Goal: Task Accomplishment & Management: Manage account settings

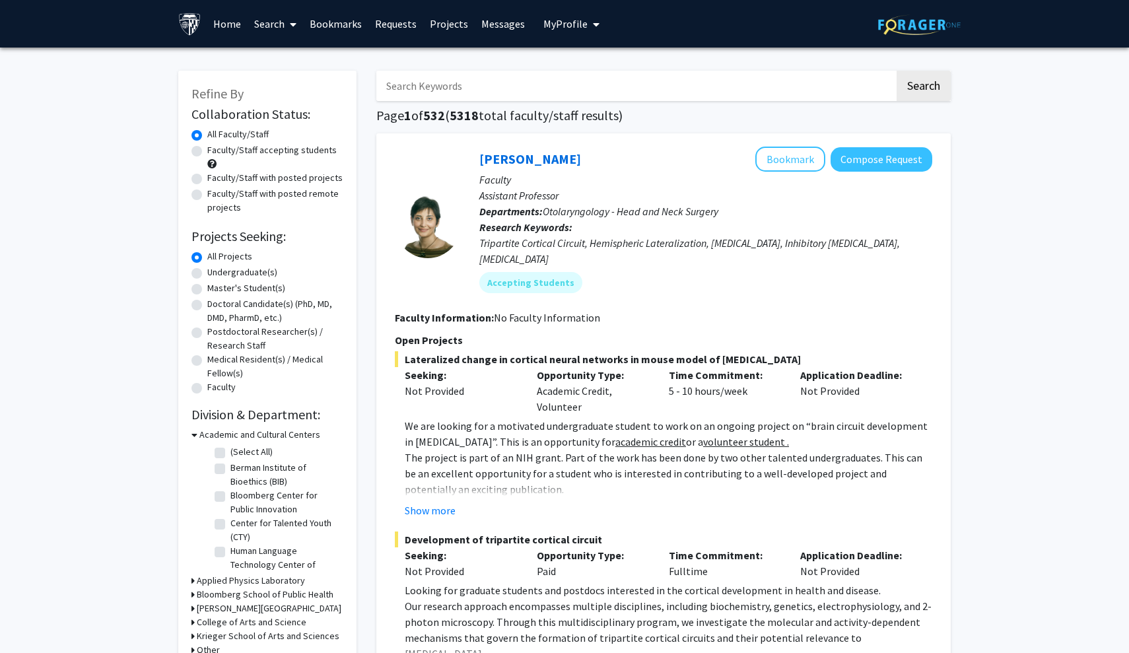
click at [531, 94] on input "Search Keywords" at bounding box center [635, 86] width 518 height 30
click at [343, 20] on link "Bookmarks" at bounding box center [335, 24] width 65 height 46
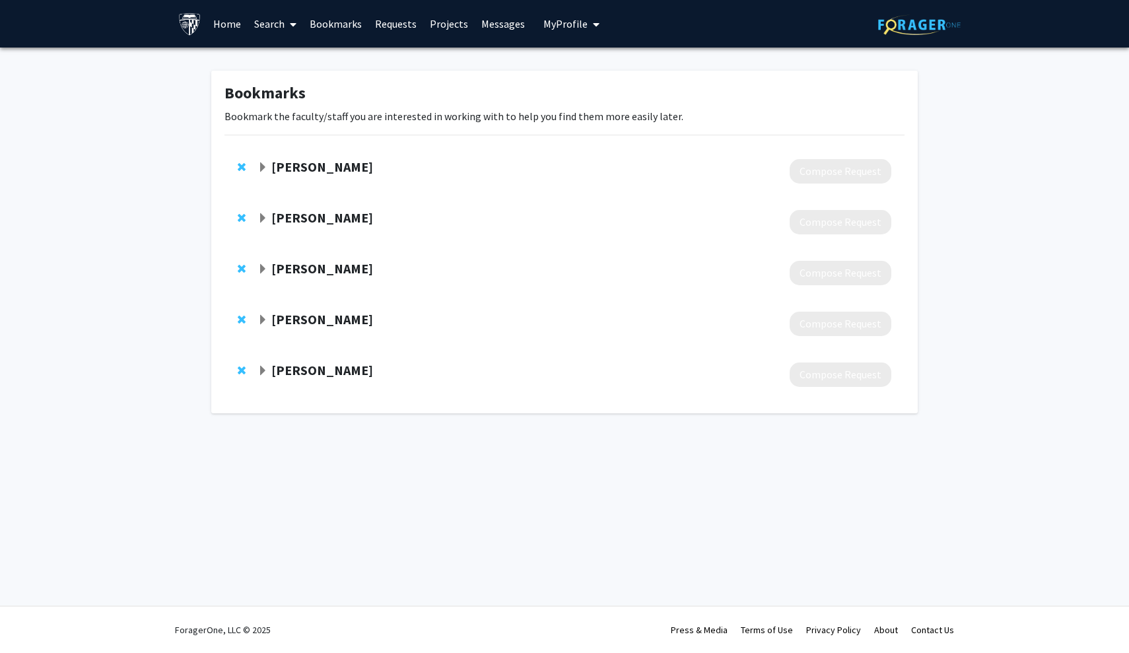
click at [259, 164] on span "Expand Sachini Bandara Bookmark" at bounding box center [262, 167] width 11 height 11
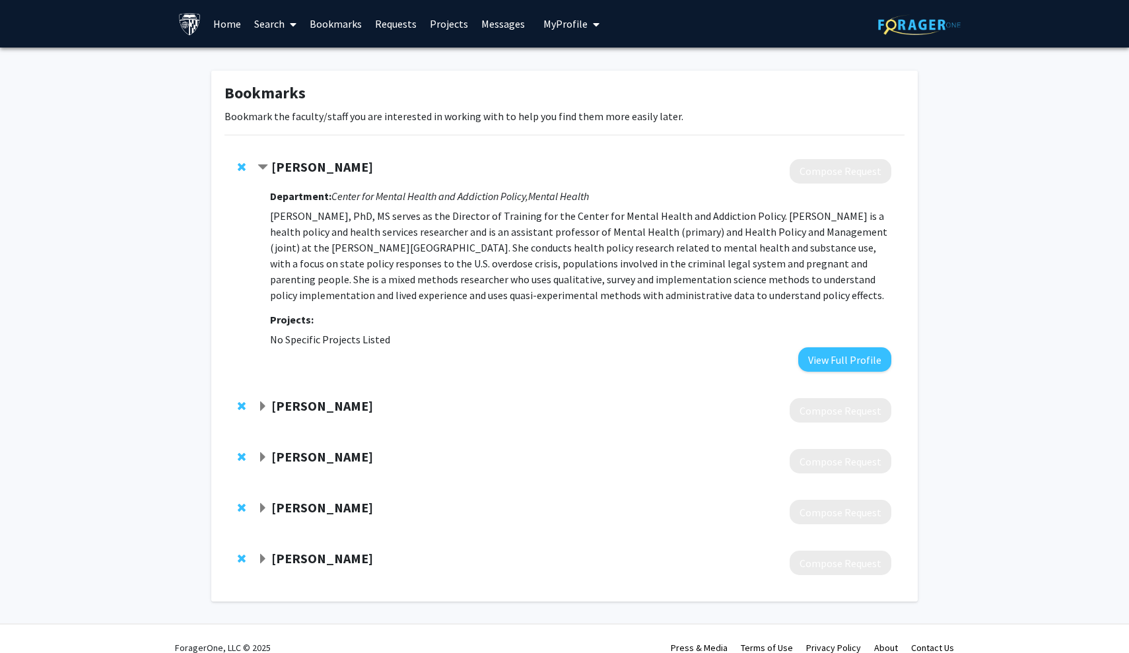
click at [269, 170] on div "[PERSON_NAME]" at bounding box center [399, 167] width 285 height 17
click at [265, 167] on span "Contract Sachini Bandara Bookmark" at bounding box center [262, 167] width 11 height 11
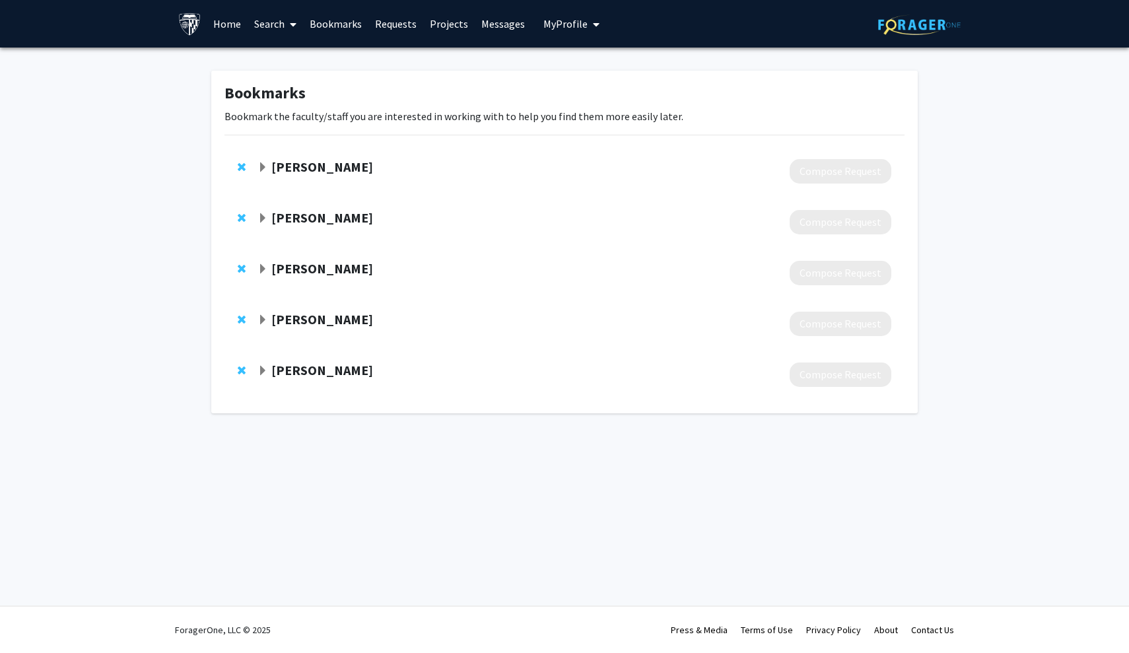
click at [265, 211] on div "[PERSON_NAME] Compose Request" at bounding box center [564, 222] width 680 height 51
click at [255, 236] on div "[PERSON_NAME] Compose Request" at bounding box center [564, 222] width 680 height 51
click at [256, 223] on div "[PERSON_NAME] Compose Request" at bounding box center [564, 222] width 680 height 51
click at [264, 221] on span "Expand Javier Cepeda Bookmark" at bounding box center [262, 218] width 11 height 11
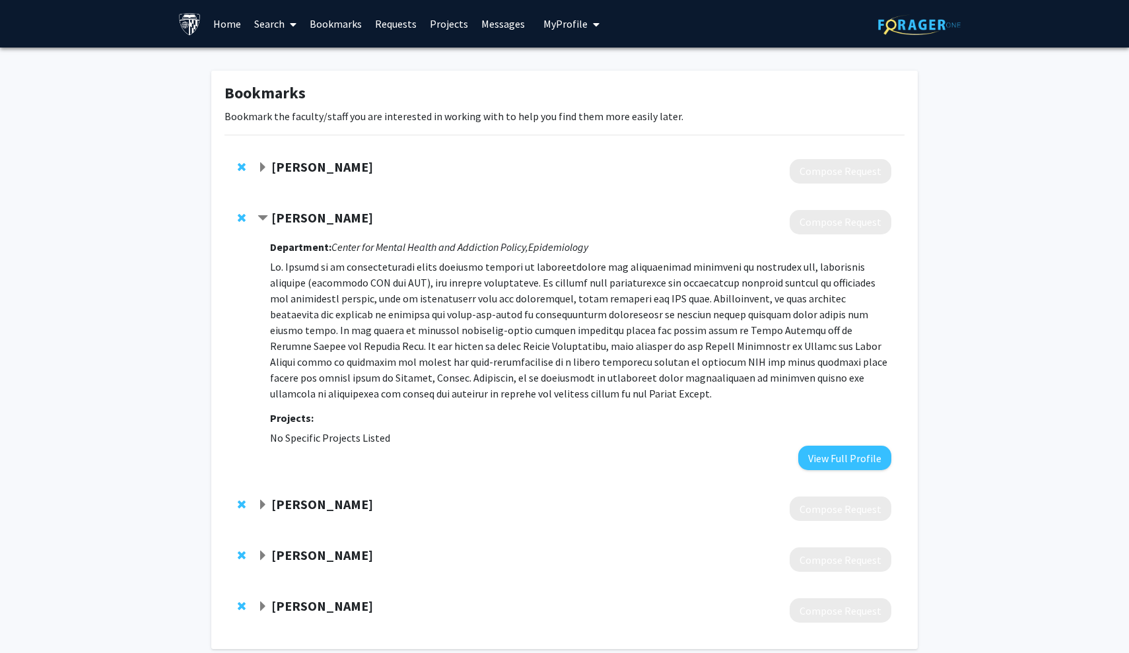
click at [279, 215] on strong "[PERSON_NAME]" at bounding box center [322, 217] width 102 height 17
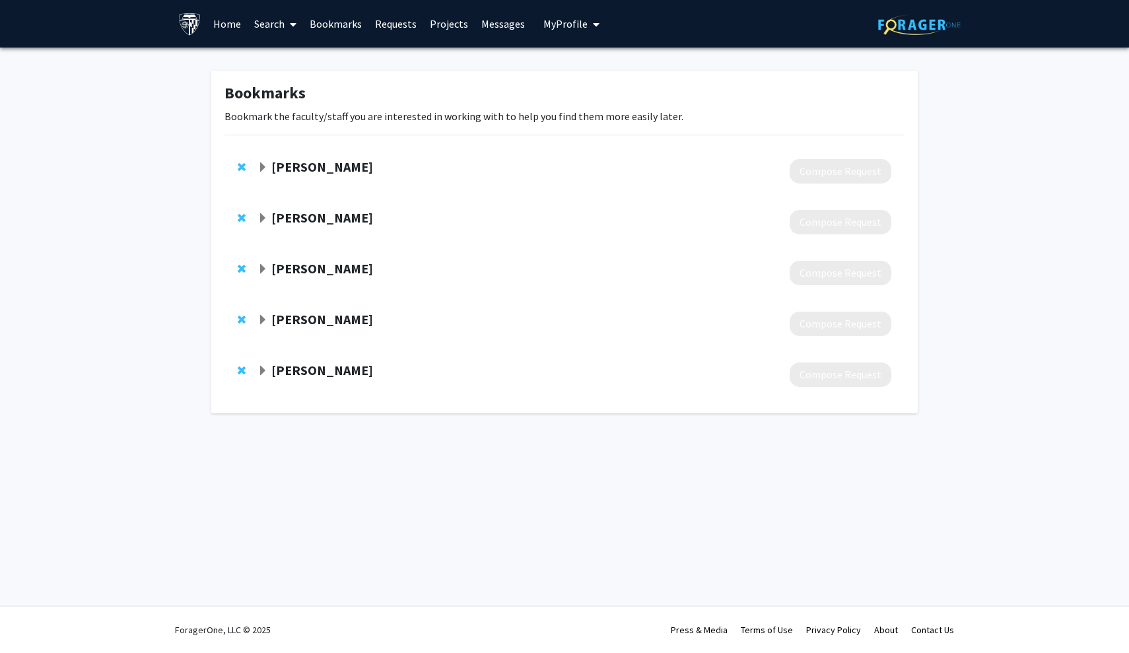
click at [259, 273] on span "Expand Michael Fingerhood Bookmark" at bounding box center [262, 269] width 11 height 11
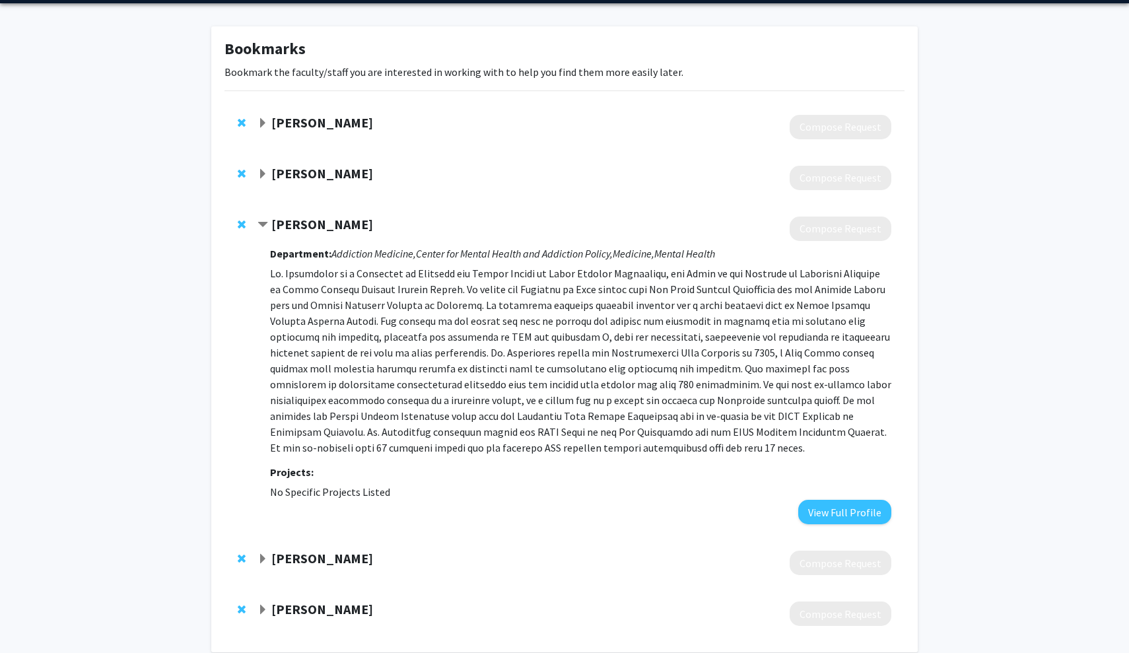
scroll to position [46, 0]
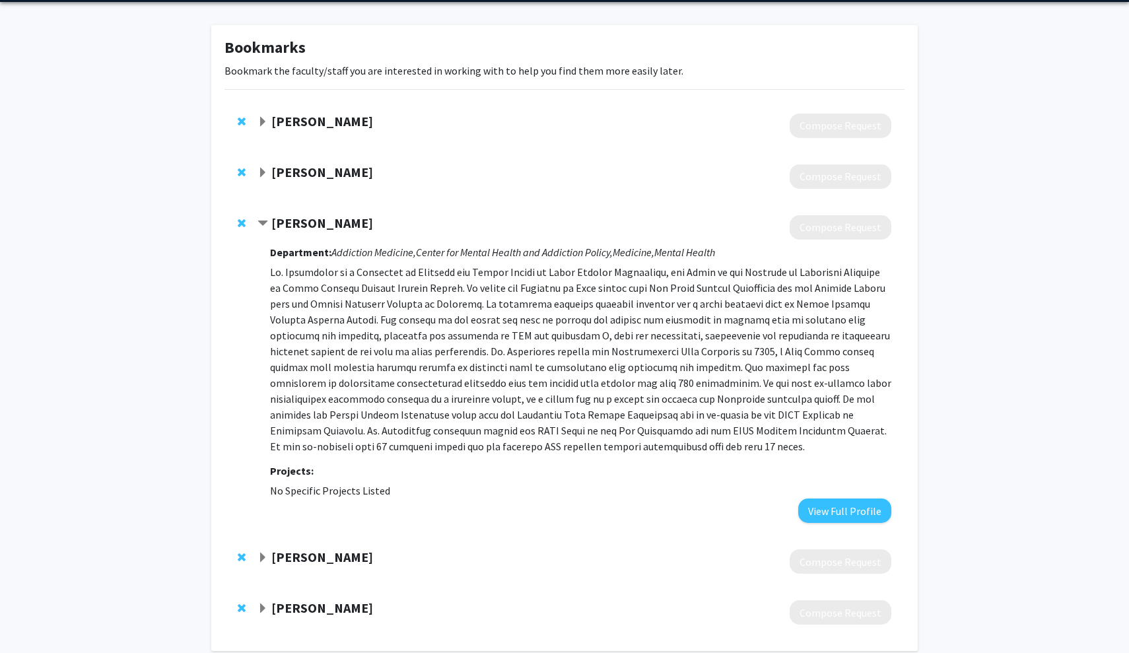
click at [271, 225] on strong "[PERSON_NAME]" at bounding box center [322, 223] width 102 height 17
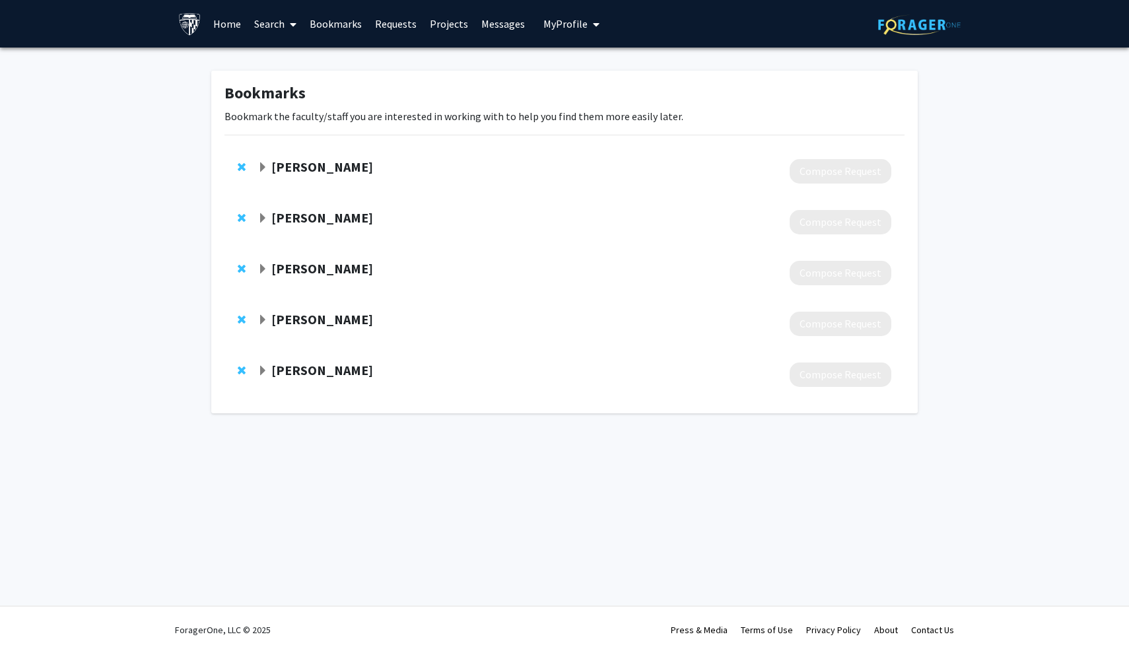
scroll to position [0, 0]
click at [261, 325] on span "Expand Peter Fredericks Bookmark" at bounding box center [262, 320] width 11 height 11
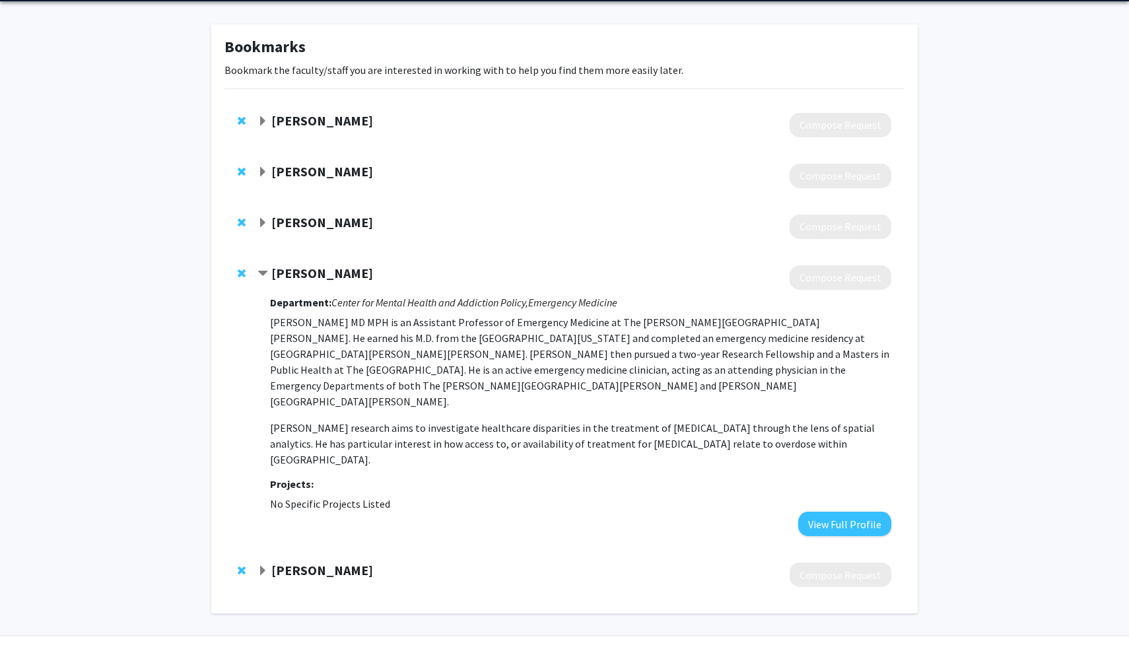
scroll to position [46, 0]
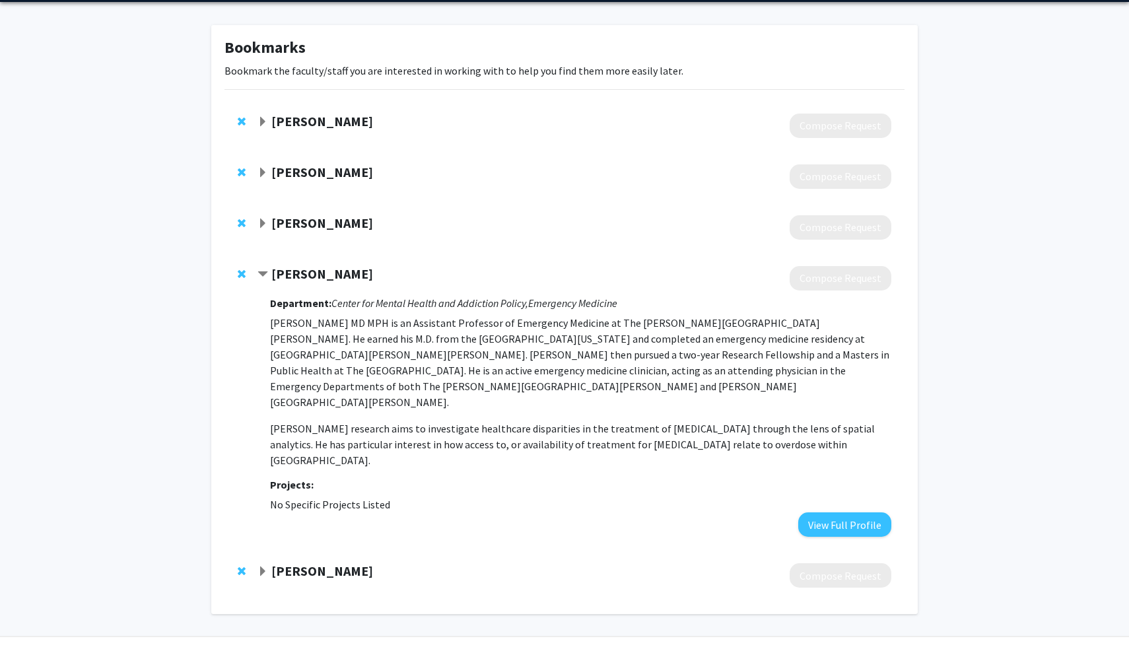
click at [263, 268] on div "[PERSON_NAME]" at bounding box center [399, 274] width 285 height 17
click at [265, 272] on span "Contract Peter Fredericks Bookmark" at bounding box center [262, 274] width 11 height 11
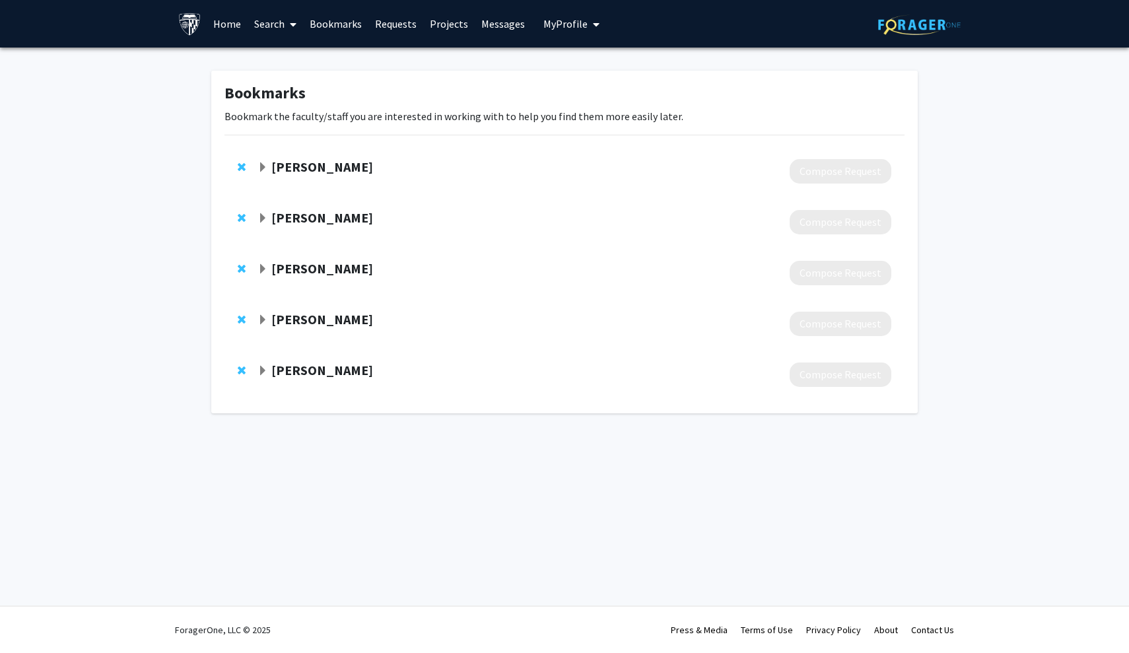
click at [261, 372] on span "Expand Samantha Harris Bookmark" at bounding box center [262, 371] width 11 height 11
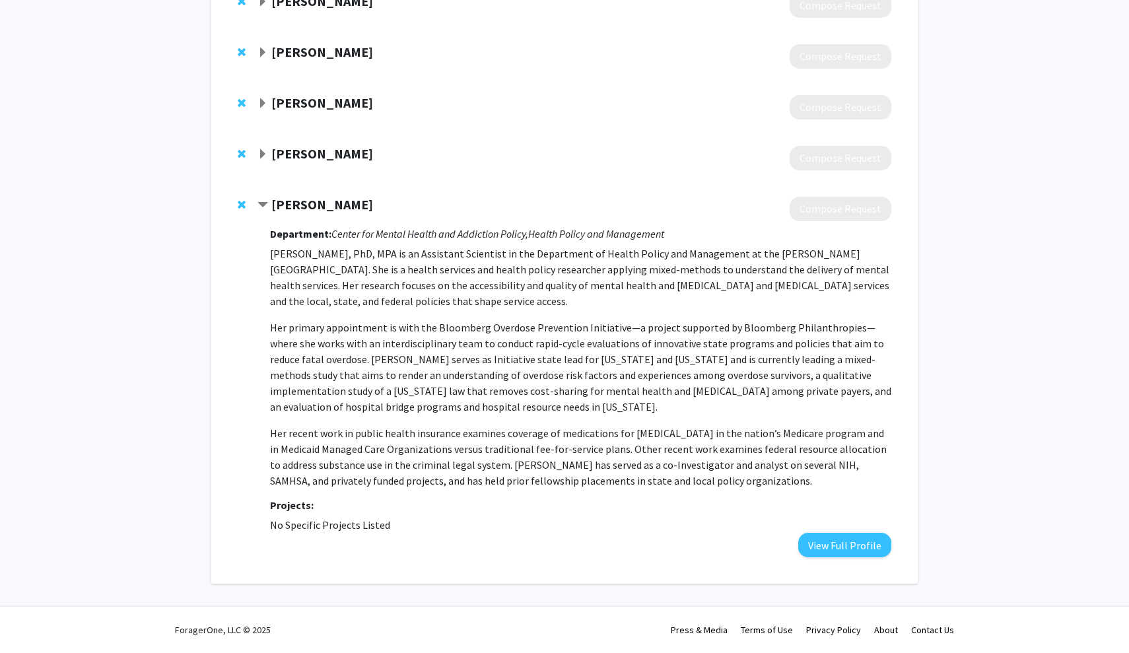
scroll to position [167, 0]
click at [267, 211] on span "Contract Samantha Harris Bookmark" at bounding box center [262, 205] width 11 height 11
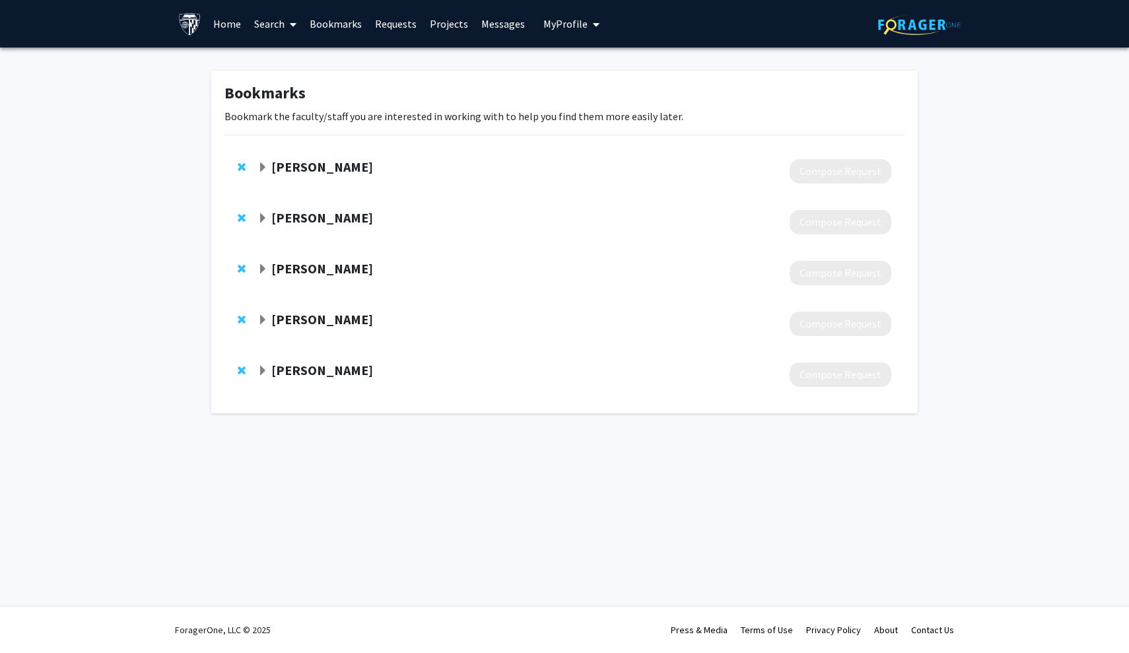
scroll to position [0, 0]
